Goal: Task Accomplishment & Management: Use online tool/utility

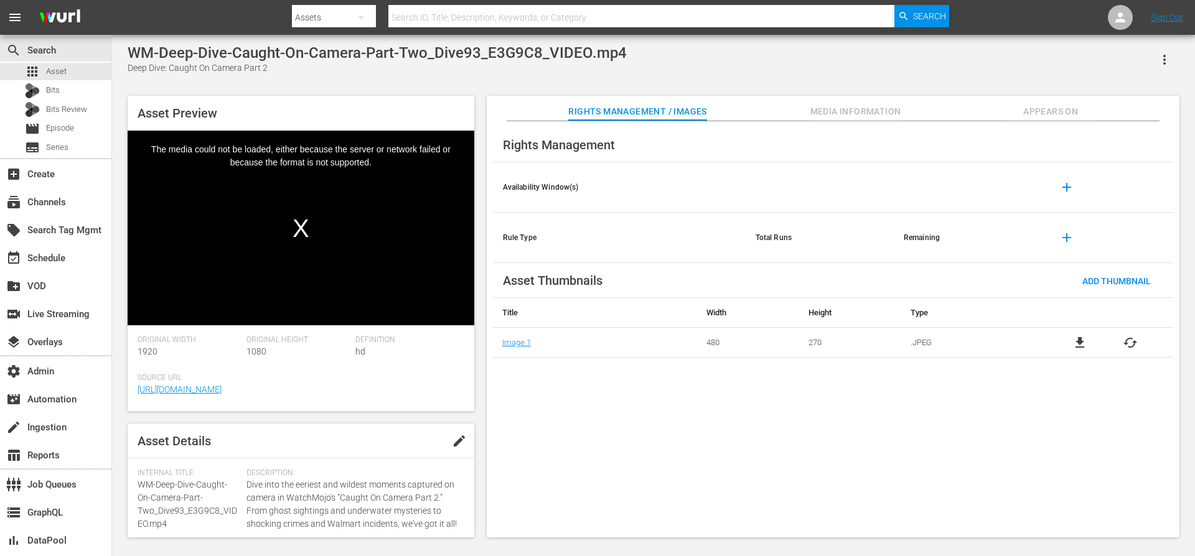
click at [833, 111] on span "Media Information" at bounding box center [855, 112] width 93 height 16
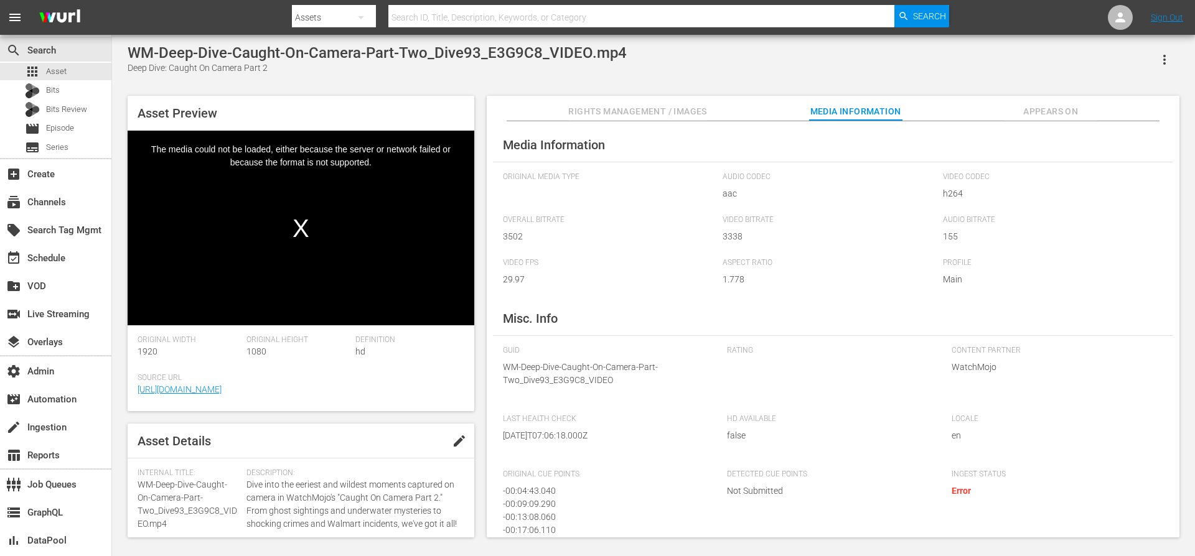
click at [1029, 101] on button "Appears On" at bounding box center [1050, 108] width 93 height 25
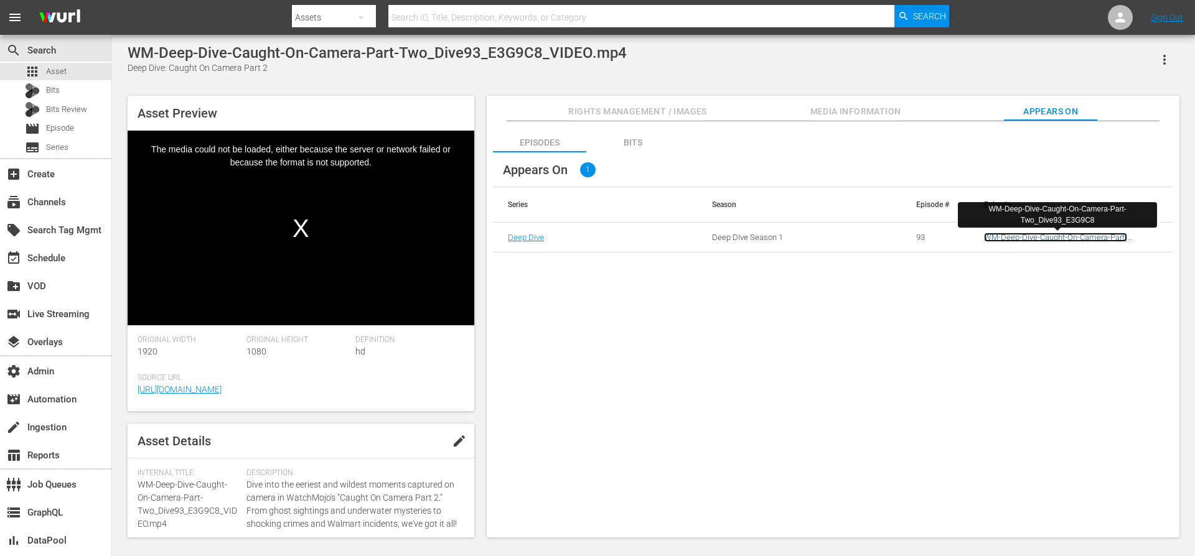
click at [1025, 237] on link "WM-Deep-Dive-Caught-On-Camera-Part-Two_Dive93_E3G9C8" at bounding box center [1055, 242] width 143 height 19
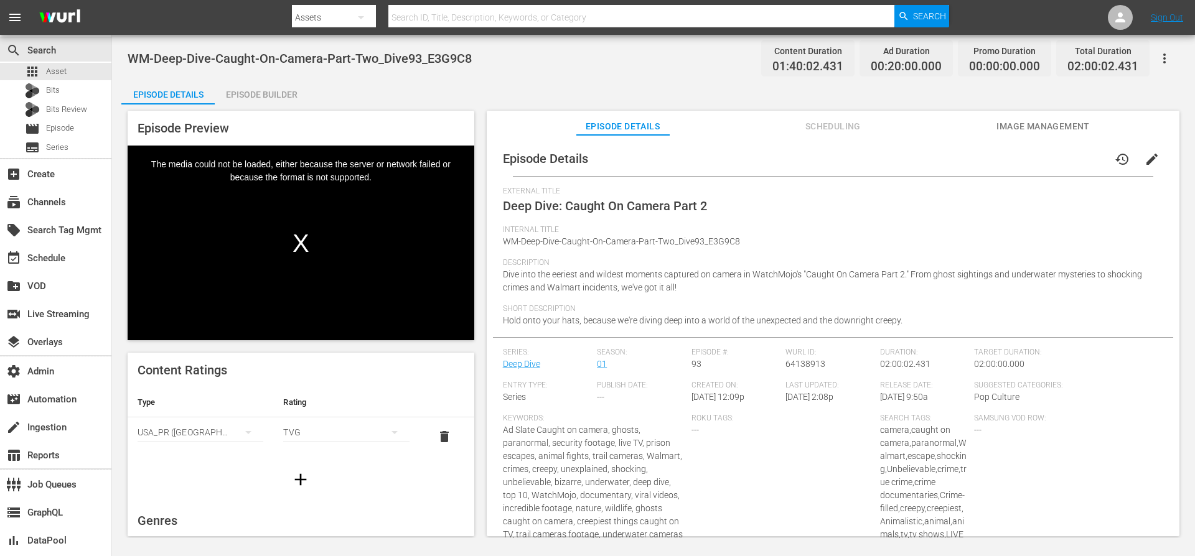
click at [824, 126] on span "Scheduling" at bounding box center [832, 127] width 93 height 16
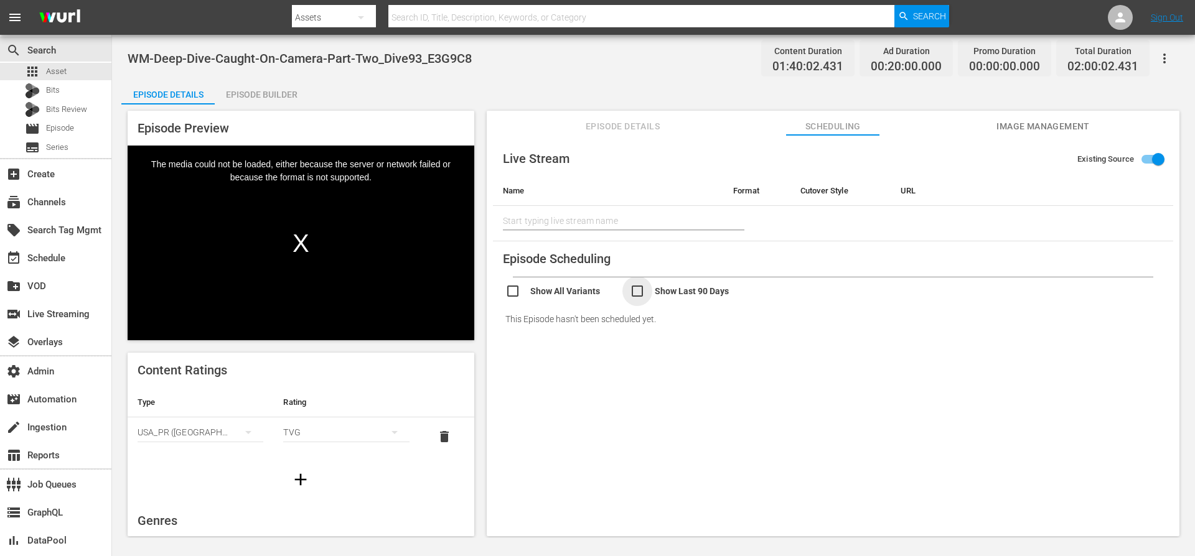
click at [645, 293] on input "checkbox" at bounding box center [692, 293] width 124 height 18
checkbox input "true"
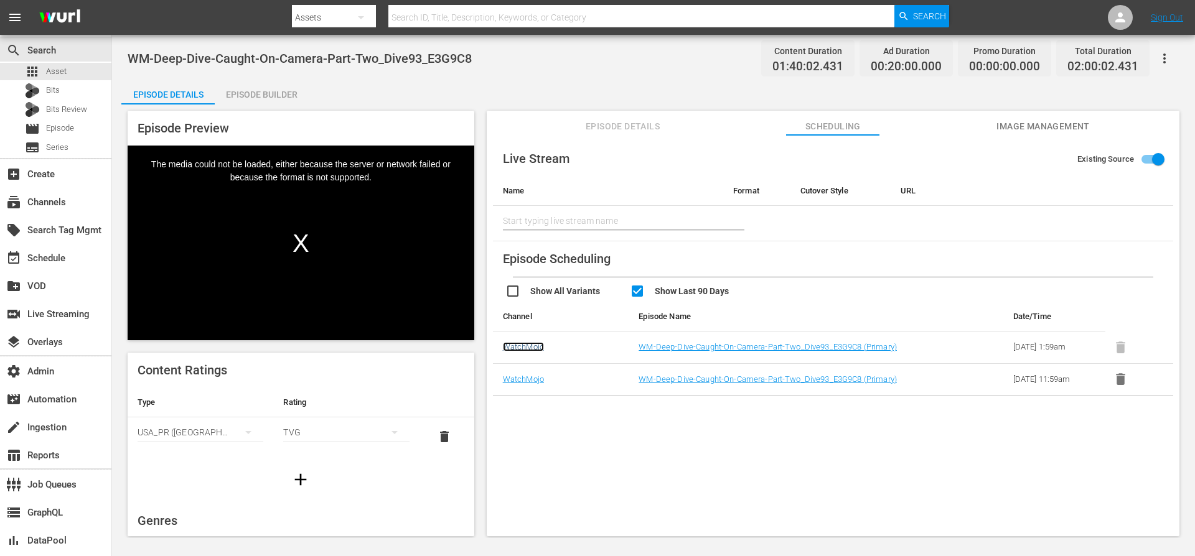
click at [530, 348] on link "WatchMojo" at bounding box center [523, 346] width 41 height 9
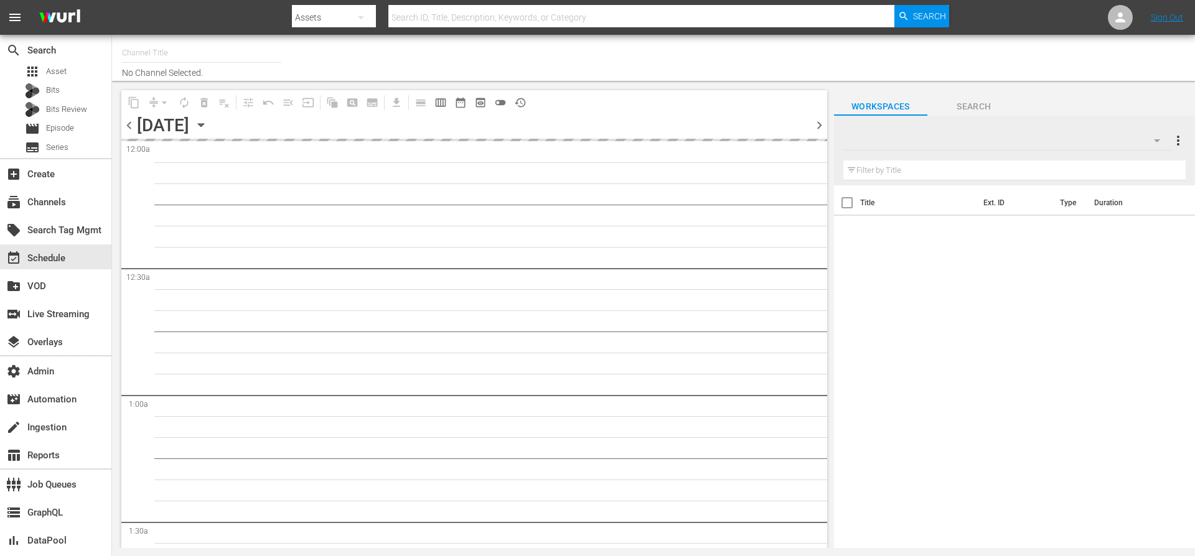
type input "WatchMojo (1109)"
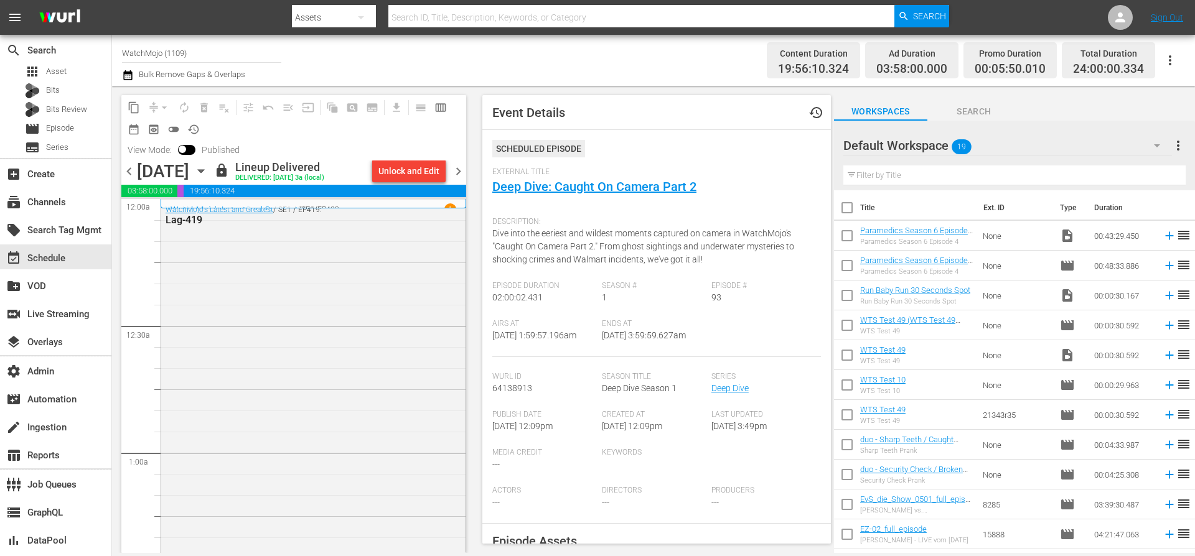
click at [134, 173] on span "chevron_left" at bounding box center [129, 172] width 16 height 16
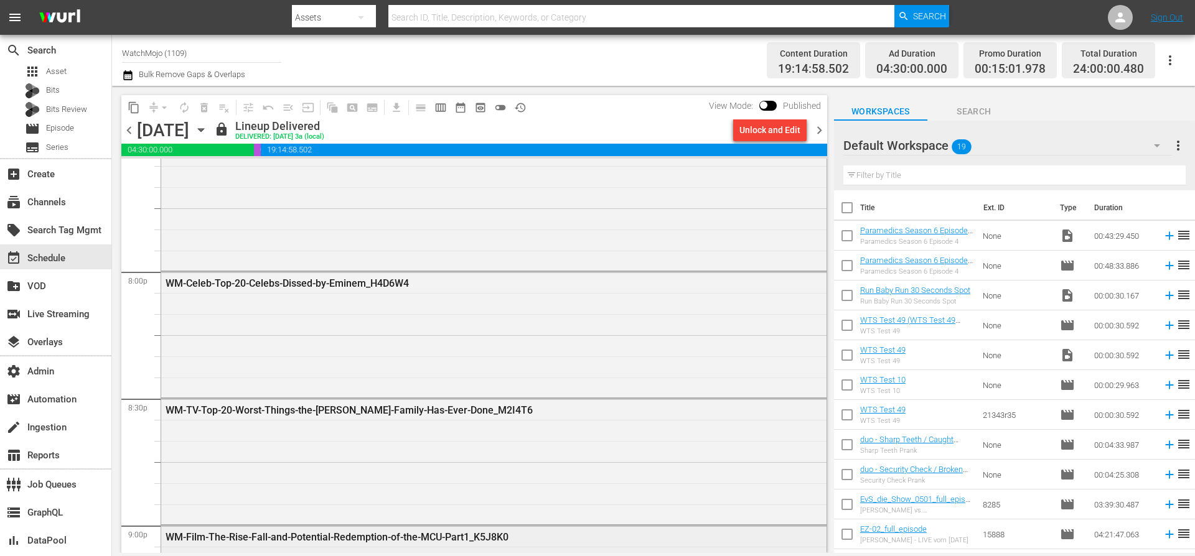
scroll to position [4890, 0]
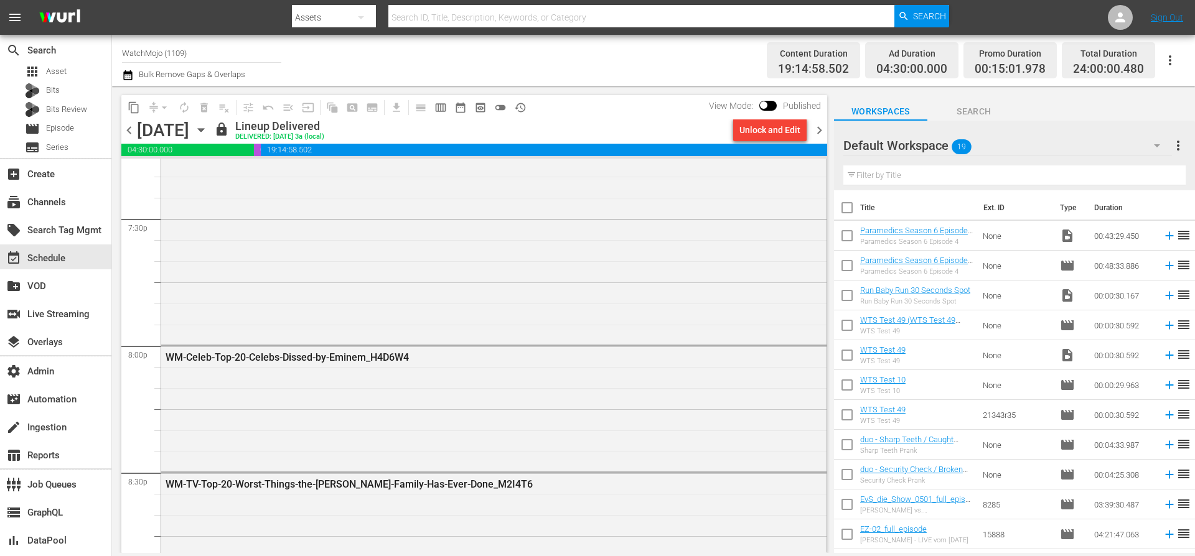
click at [818, 133] on span "chevron_right" at bounding box center [819, 131] width 16 height 16
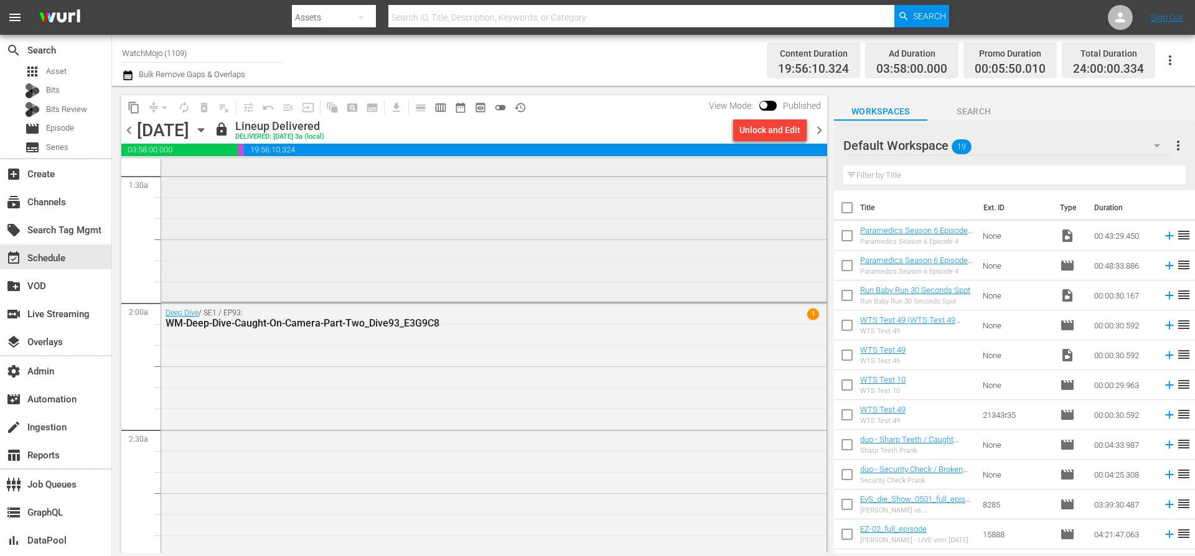
scroll to position [447, 0]
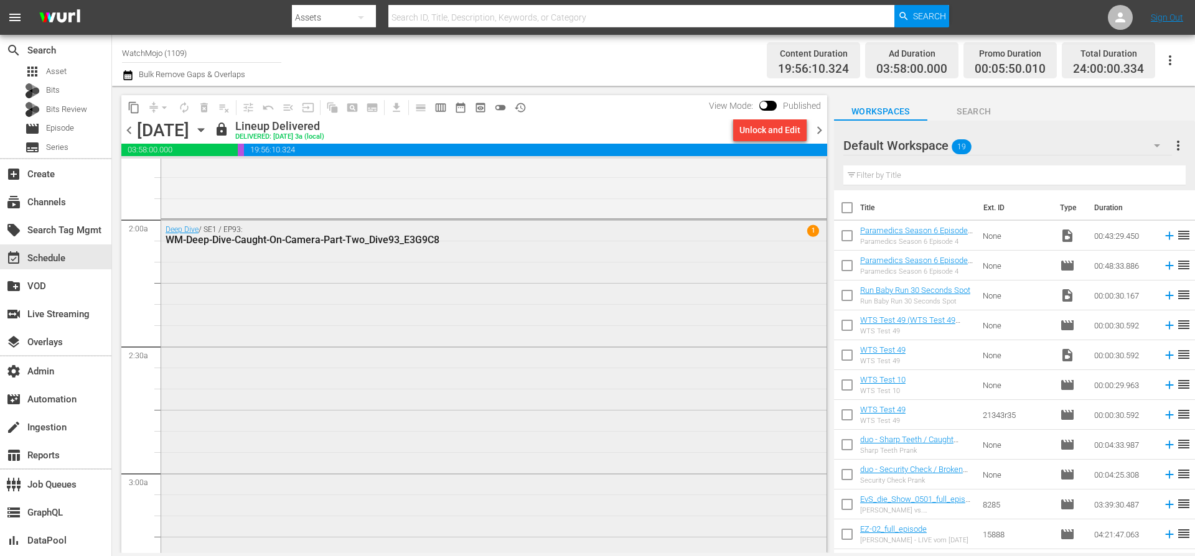
click at [760, 248] on div "Deep Dive / SE1 / EP93: WM-Deep-Dive-Caught-On-Camera-Part-Two_Dive93_E3G9C8 1" at bounding box center [493, 235] width 665 height 30
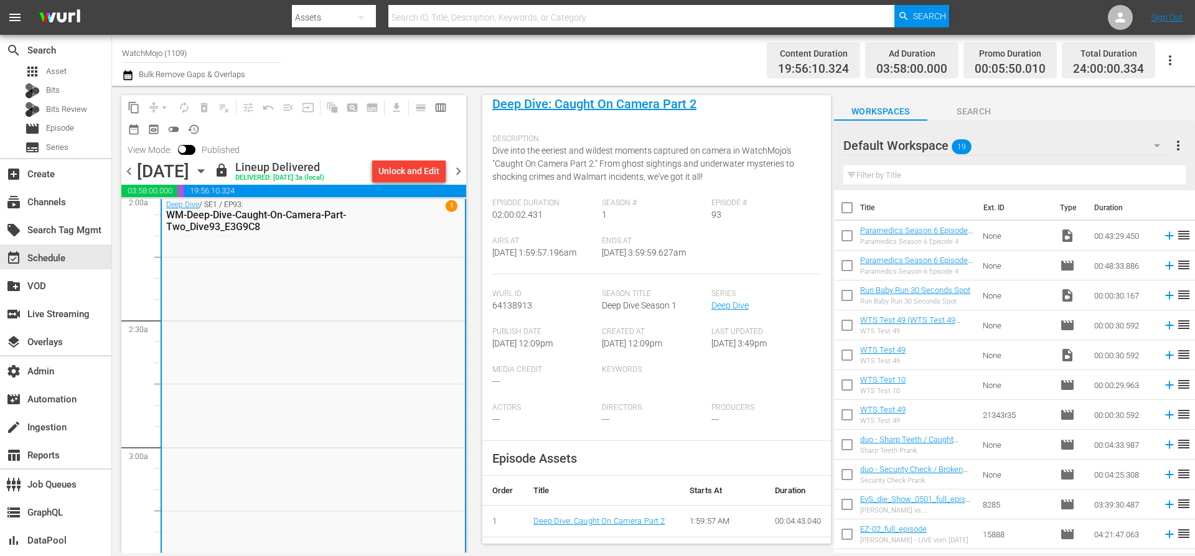
scroll to position [0, 0]
